Goal: Task Accomplishment & Management: Manage account settings

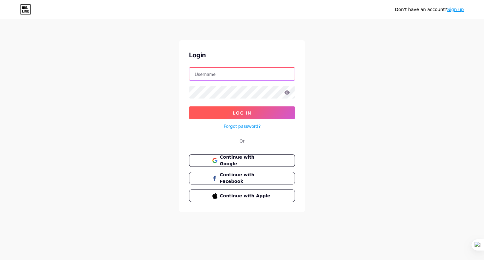
type input "[EMAIL_ADDRESS][DOMAIN_NAME]"
click at [254, 112] on button "Log In" at bounding box center [242, 112] width 106 height 13
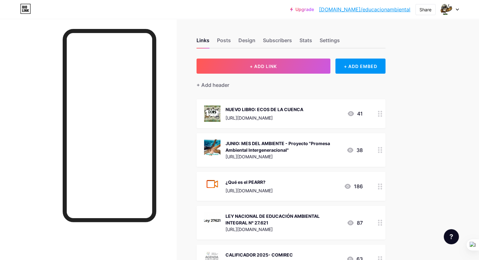
click at [300, 110] on div "NUEVO LIBRO: ECOS DE LA CUENCA" at bounding box center [265, 109] width 78 height 7
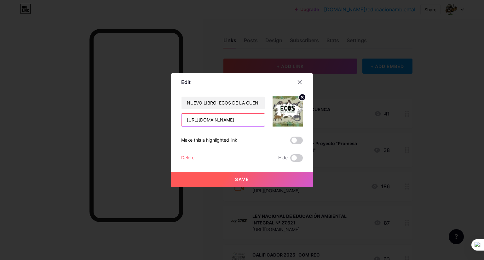
click at [210, 121] on input "[URL][DOMAIN_NAME]" at bounding box center [222, 120] width 83 height 13
paste input "E-QgdWwnmjJUehCxXEw3SvyLe4kRDLR_"
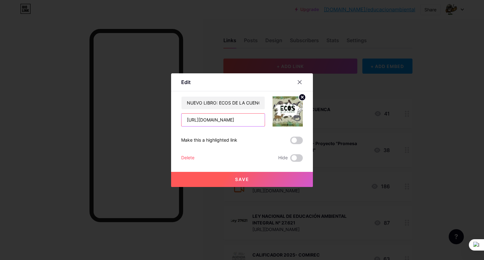
scroll to position [0, 121]
click at [215, 120] on input "[URL][DOMAIN_NAME]" at bounding box center [222, 120] width 83 height 13
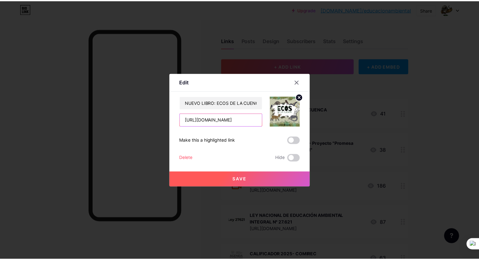
scroll to position [0, 0]
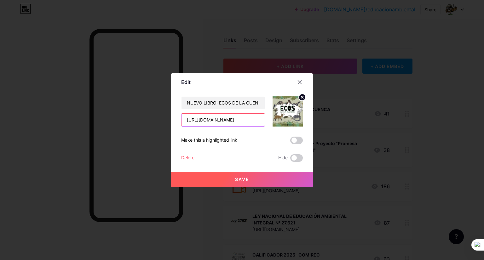
type input "[URL][DOMAIN_NAME]"
click at [243, 176] on button "Save" at bounding box center [242, 179] width 142 height 15
